Goal: Browse casually

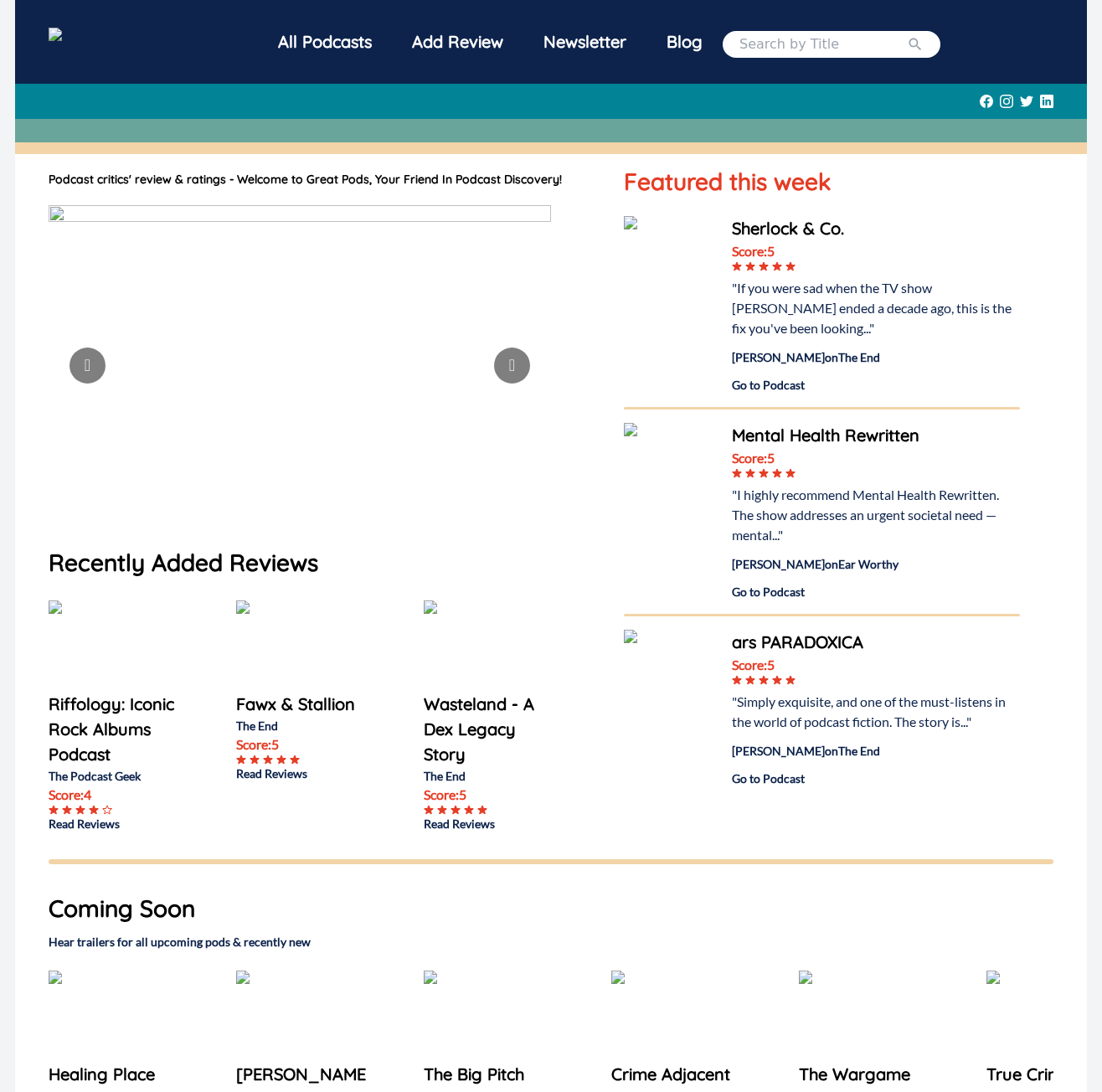
click at [810, 750] on div "Featured this week Sherlock & Co. Score: 5 "If you were sad when the TV show [P…" at bounding box center [822, 502] width 396 height 661
click at [681, 790] on div "Featured this week Sherlock & Co. Score: 5 "If you were sad when the TV show [P…" at bounding box center [822, 502] width 396 height 661
